Goal: Information Seeking & Learning: Learn about a topic

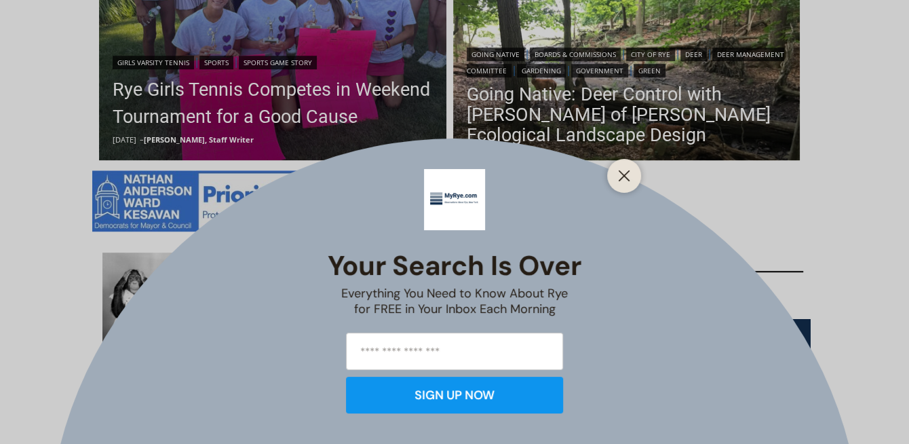
scroll to position [611, 0]
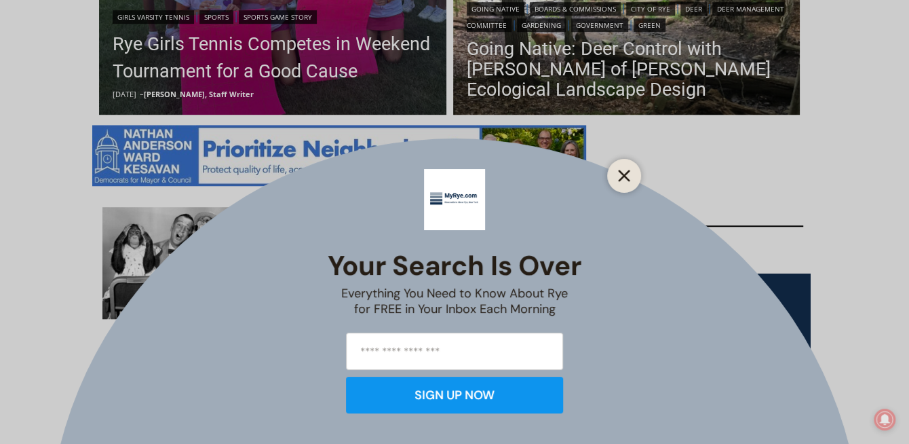
click at [618, 176] on icon "Close" at bounding box center [624, 176] width 12 height 12
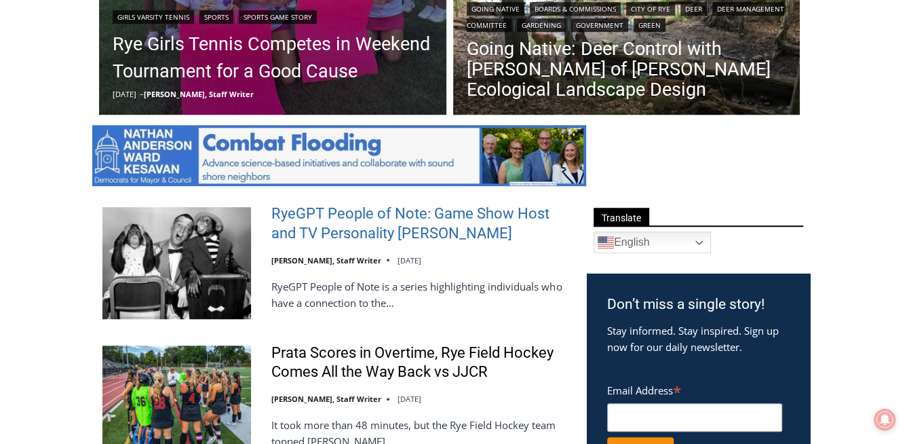
click at [368, 223] on link "RyeGPT People of Note: Game Show Host and TV Personality [PERSON_NAME]" at bounding box center [420, 223] width 298 height 39
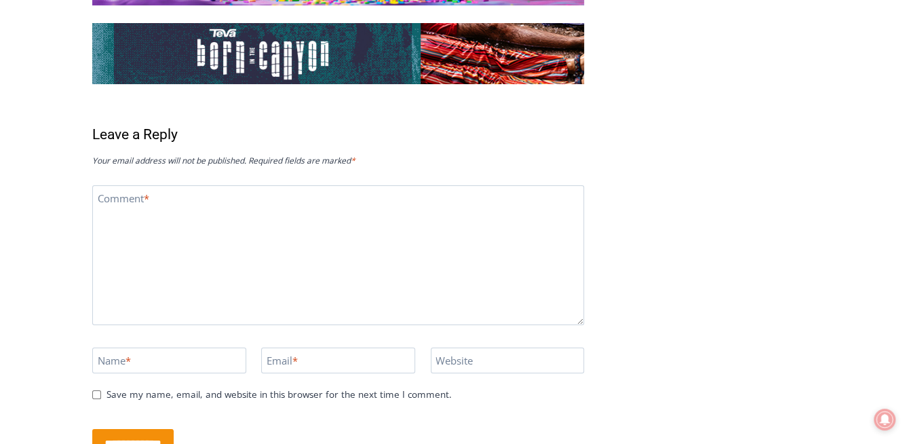
scroll to position [3179, 0]
